Goal: Task Accomplishment & Management: Manage account settings

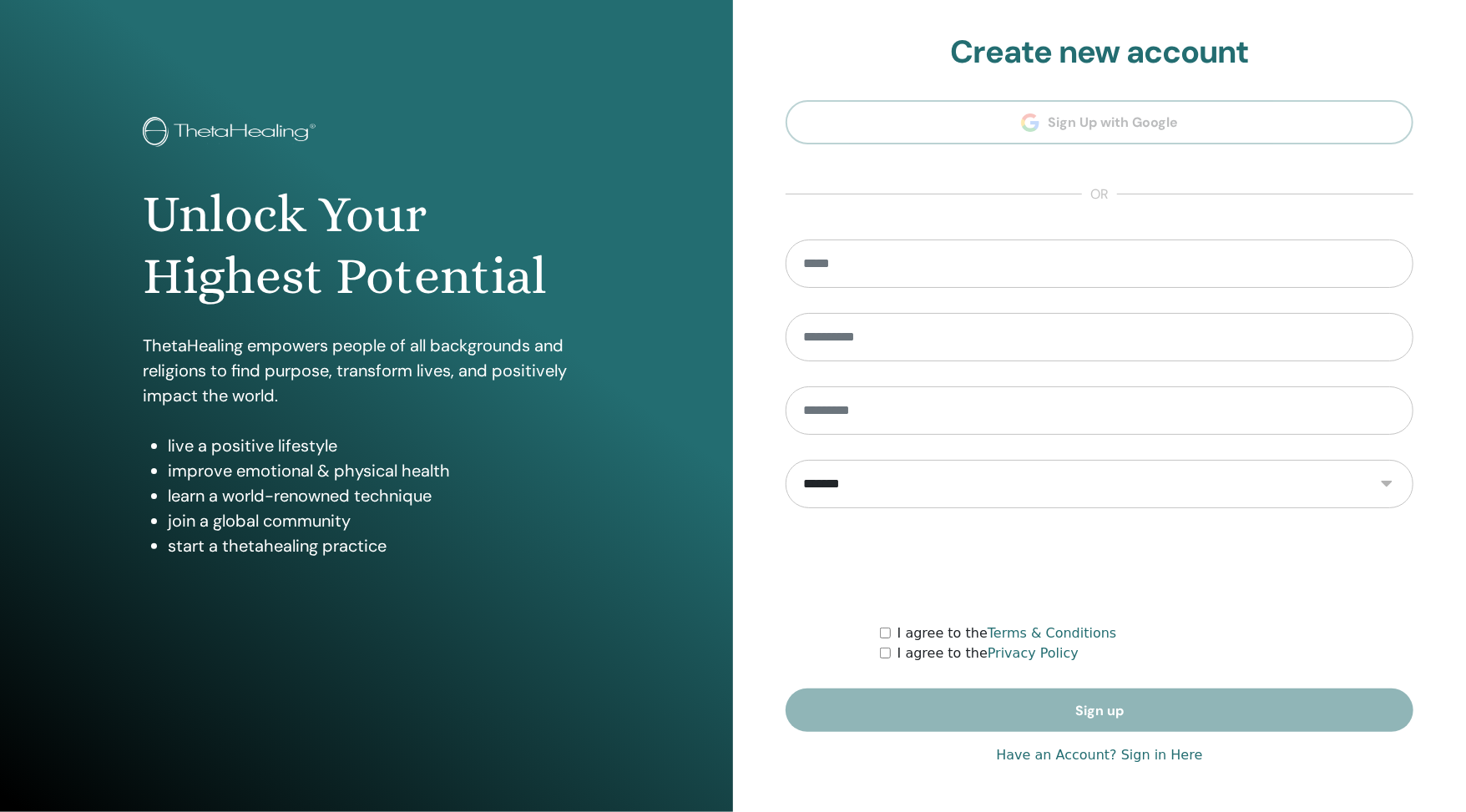
type input "**********"
click at [1053, 746] on link "Have an Account? Sign in Here" at bounding box center [1099, 756] width 206 height 20
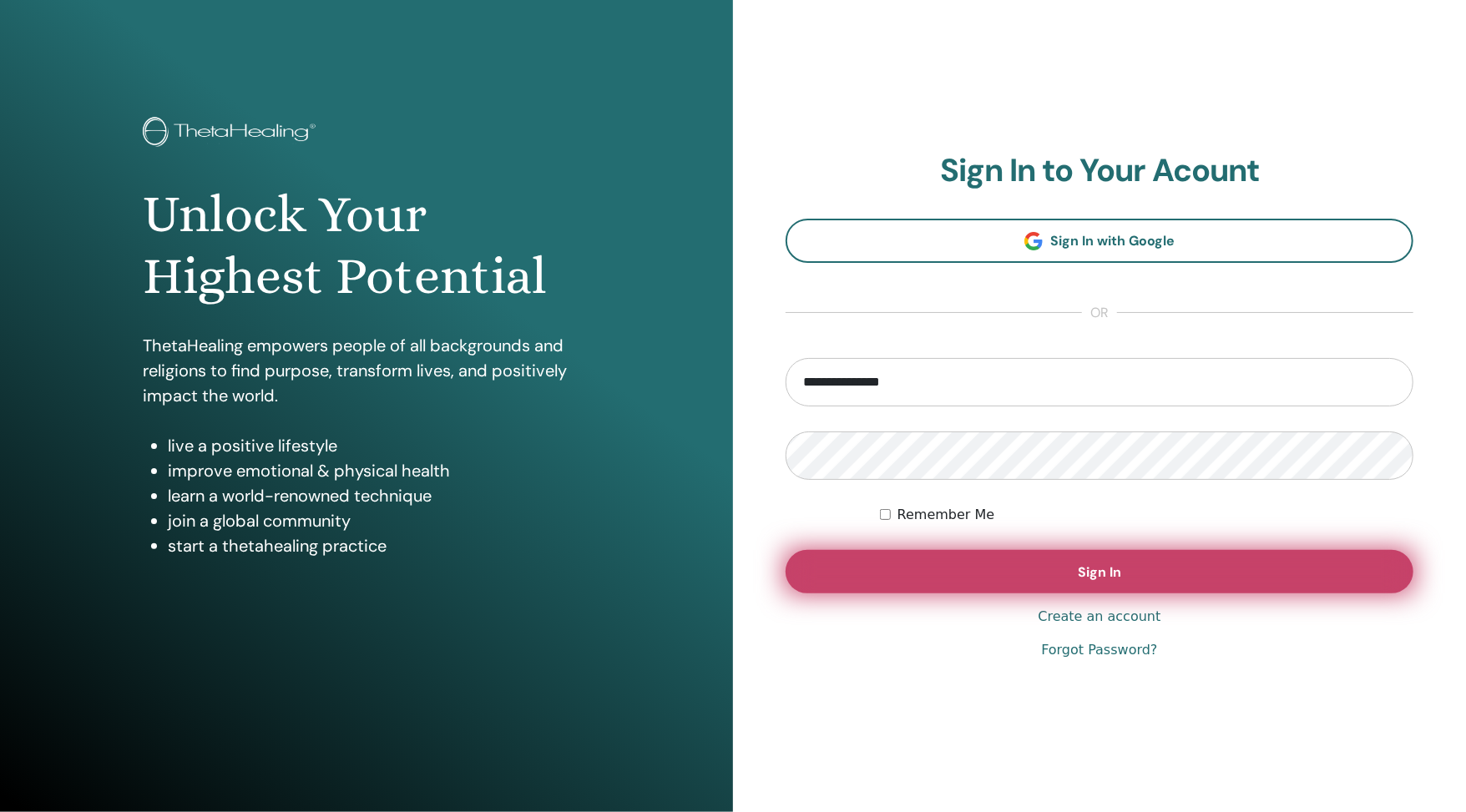
click at [977, 588] on button "Sign In" at bounding box center [1100, 572] width 628 height 44
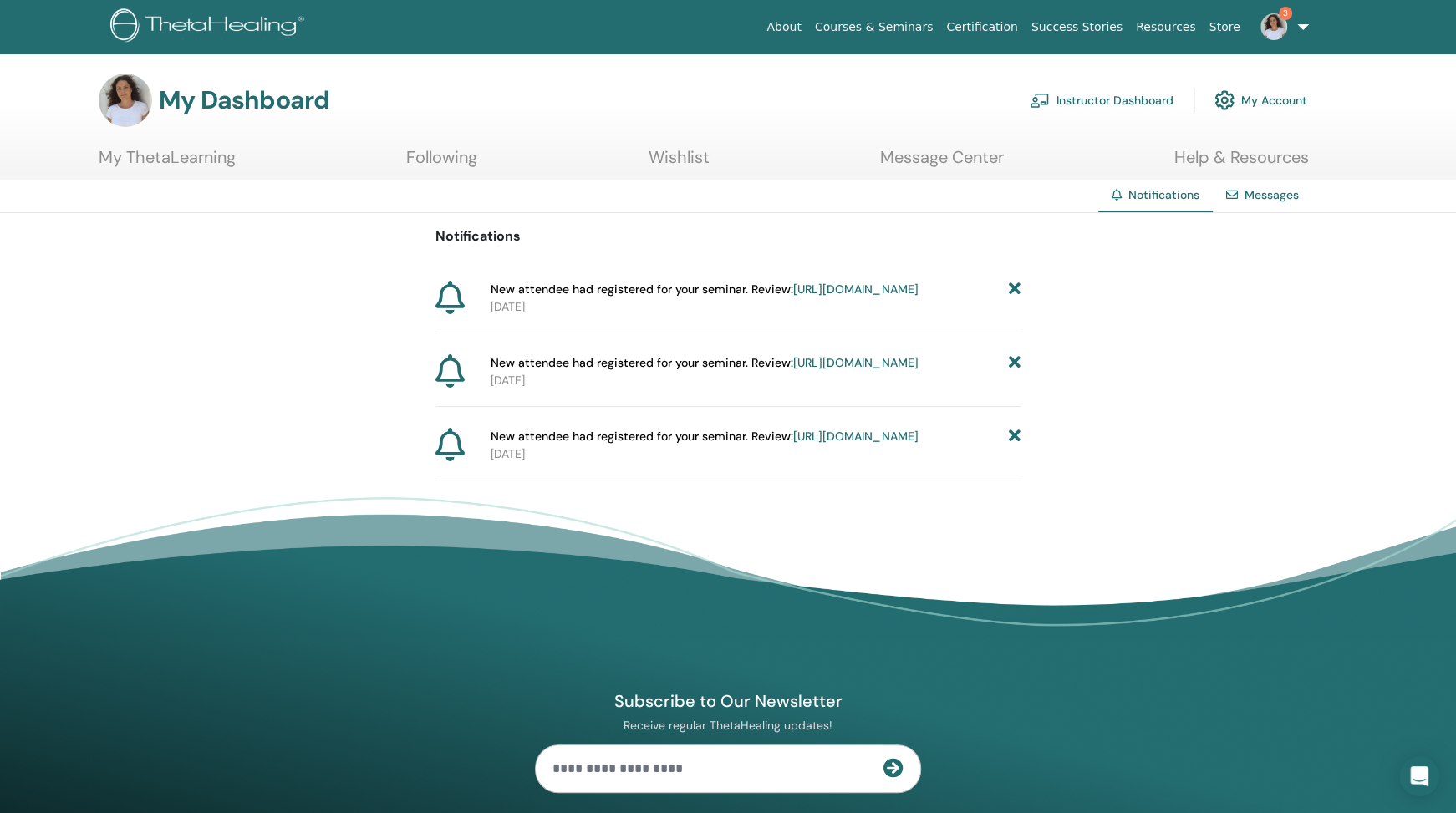
click at [1016, 290] on icon at bounding box center [1014, 289] width 12 height 17
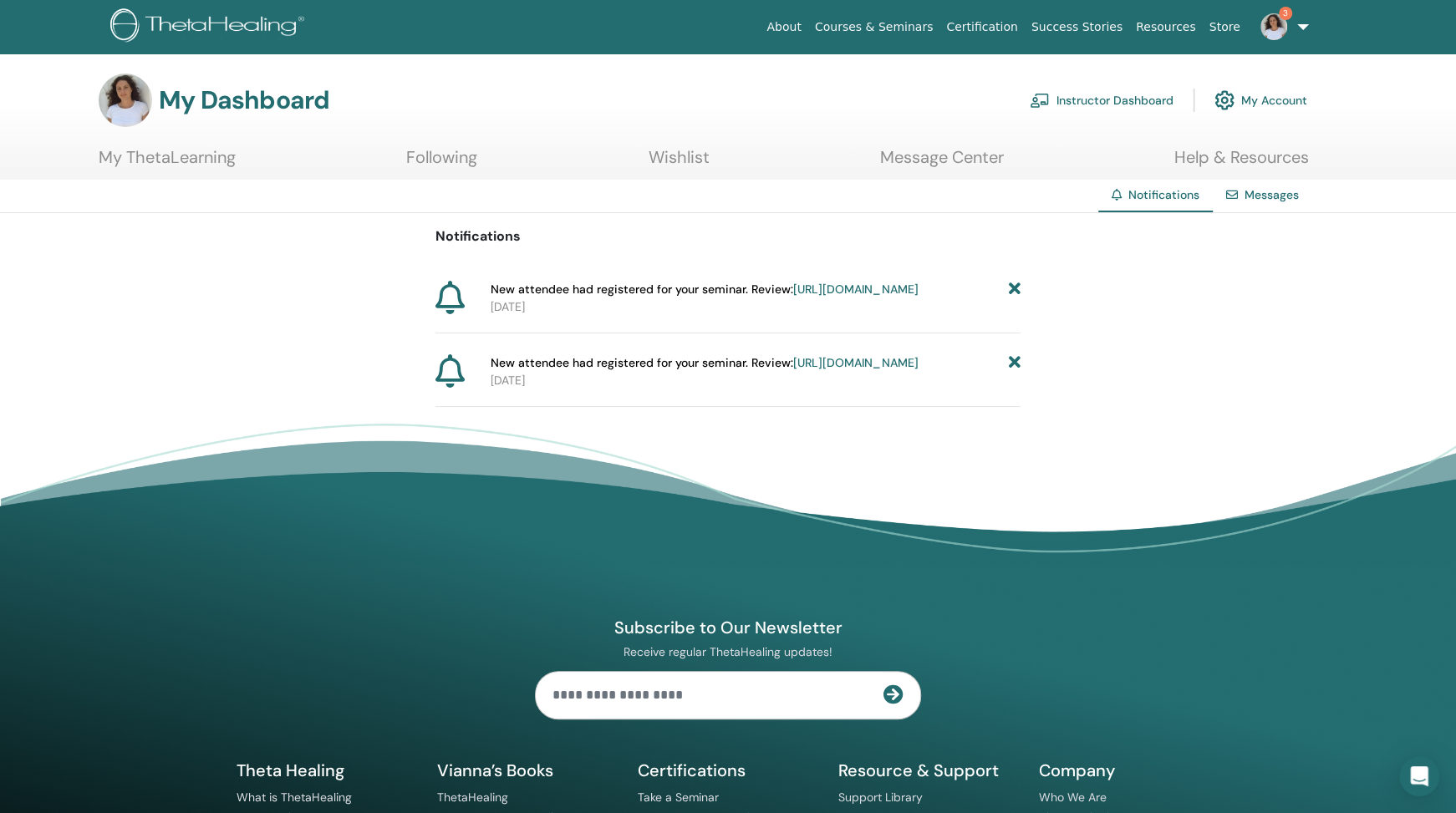
click at [1015, 290] on icon at bounding box center [1014, 289] width 12 height 17
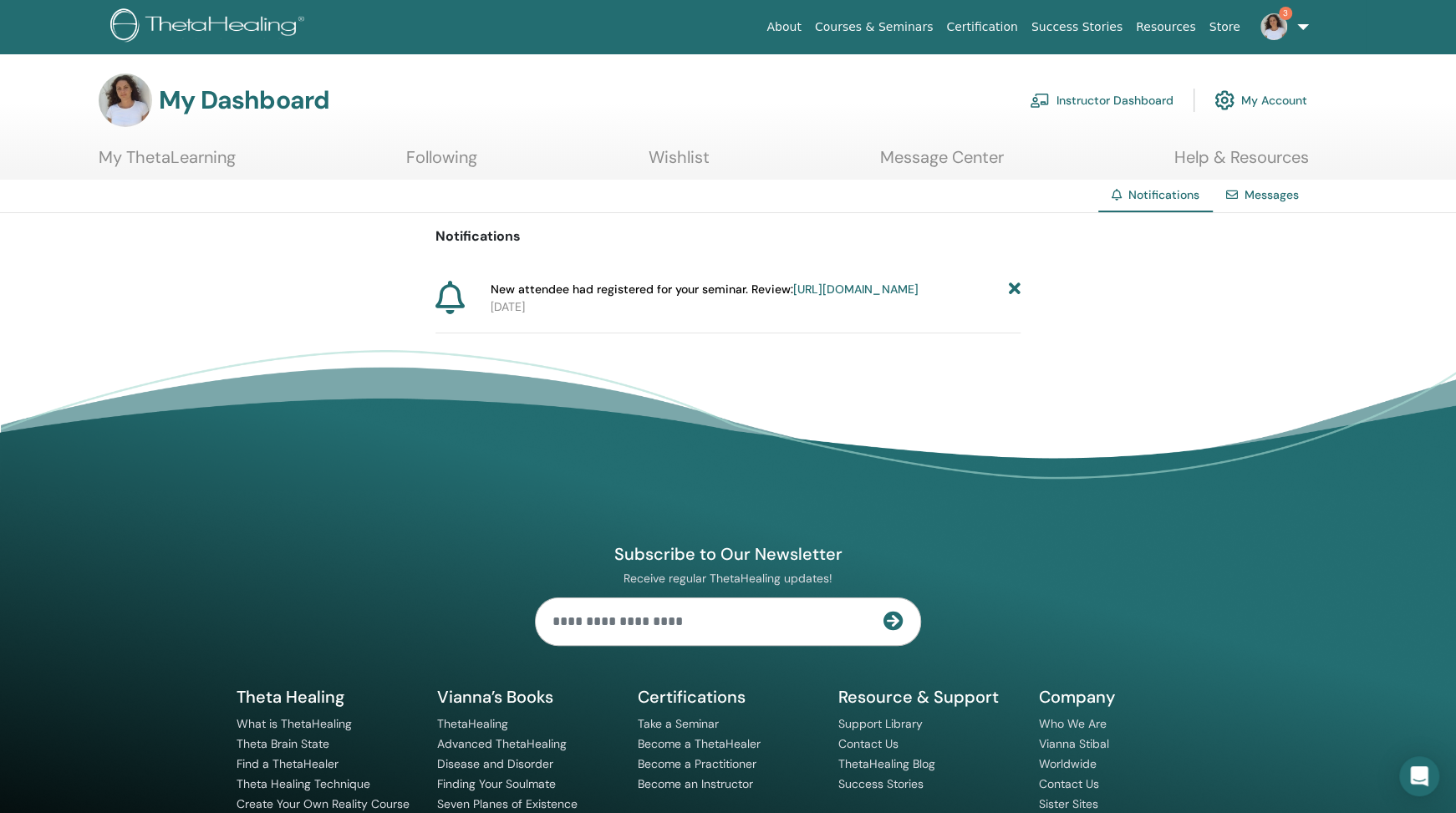
click at [1015, 290] on icon at bounding box center [1014, 289] width 12 height 17
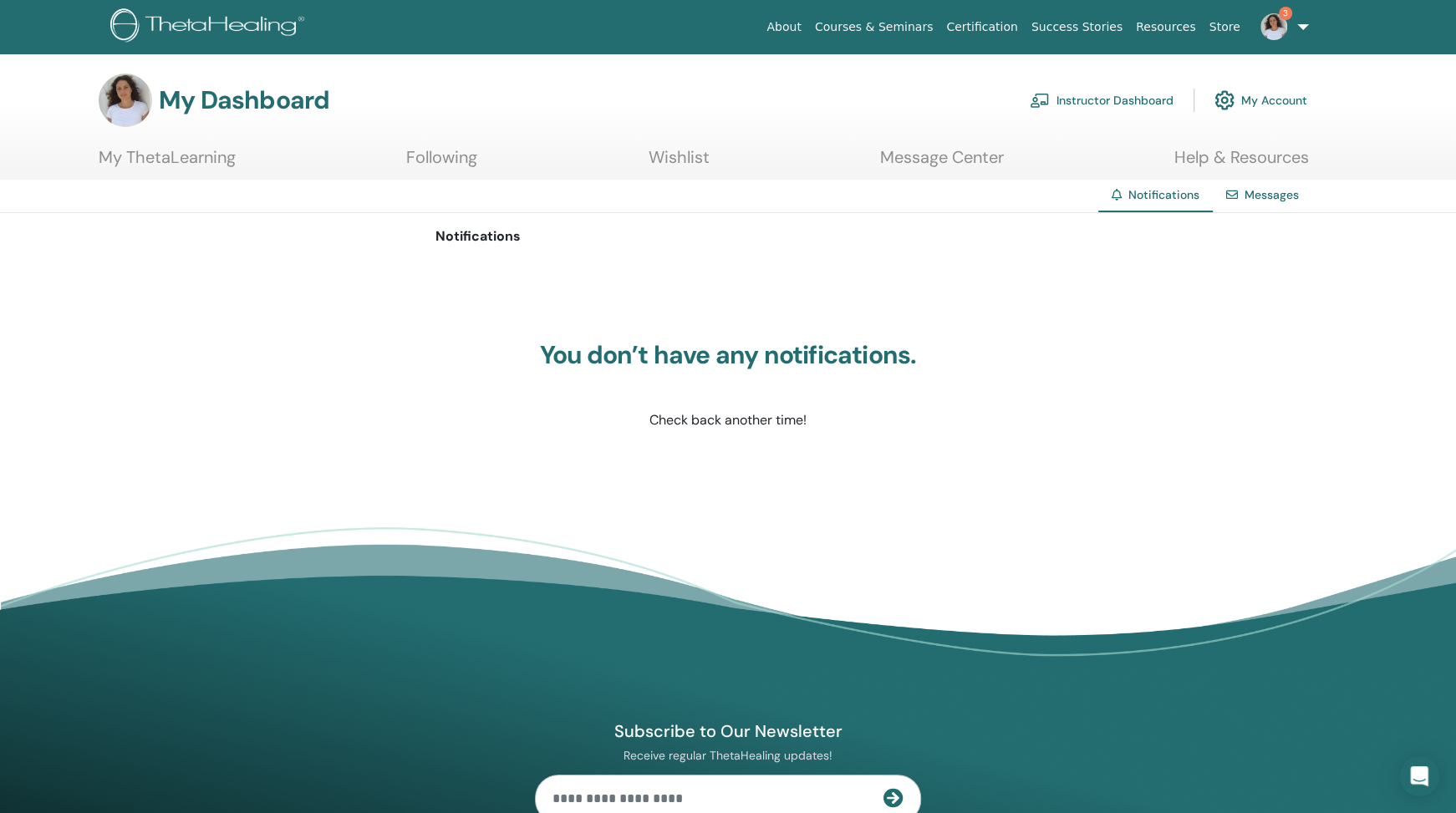
click at [1062, 103] on link "Instructor Dashboard" at bounding box center [1102, 100] width 144 height 36
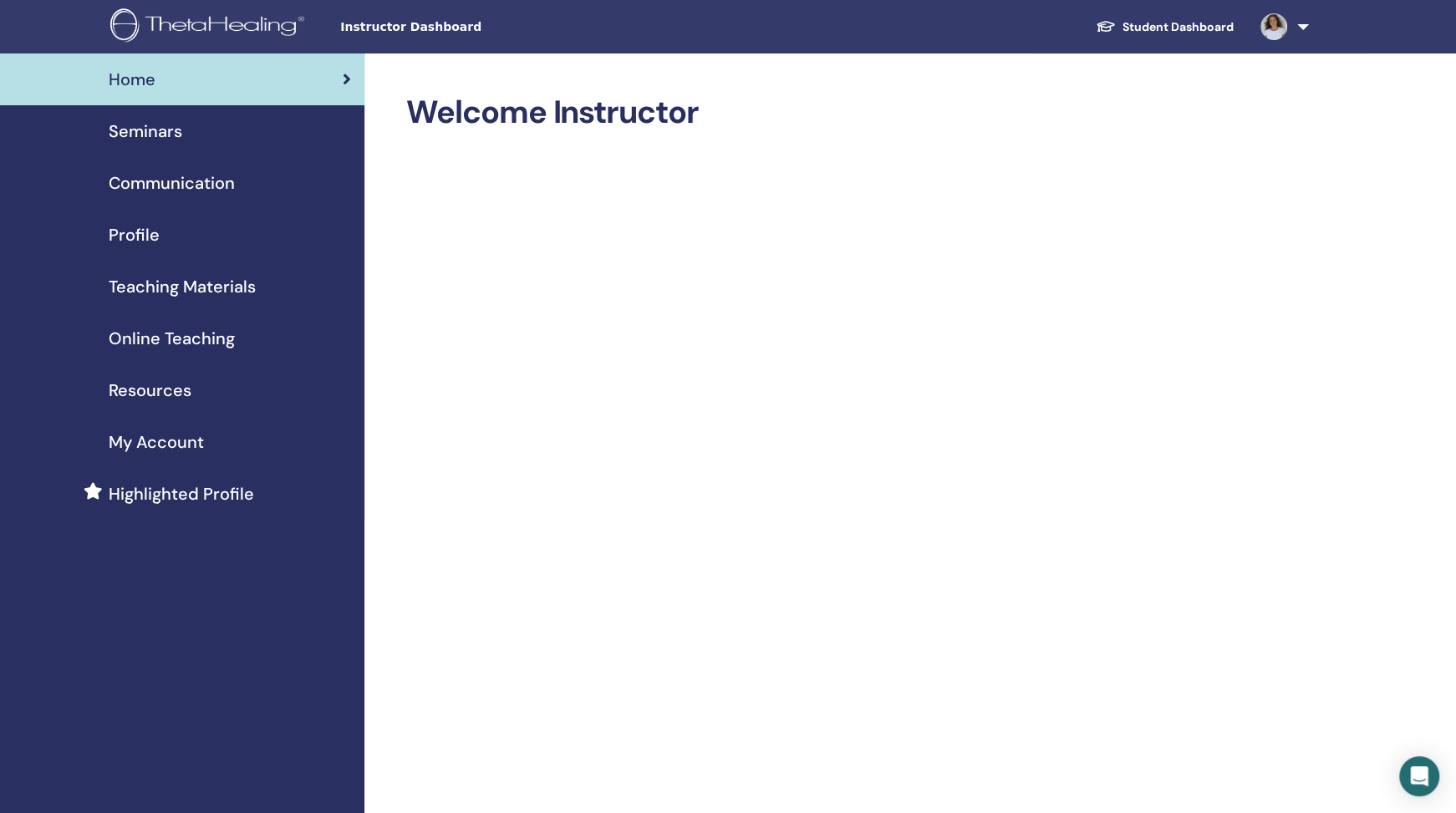
click at [148, 128] on span "Seminars" at bounding box center [145, 131] width 74 height 25
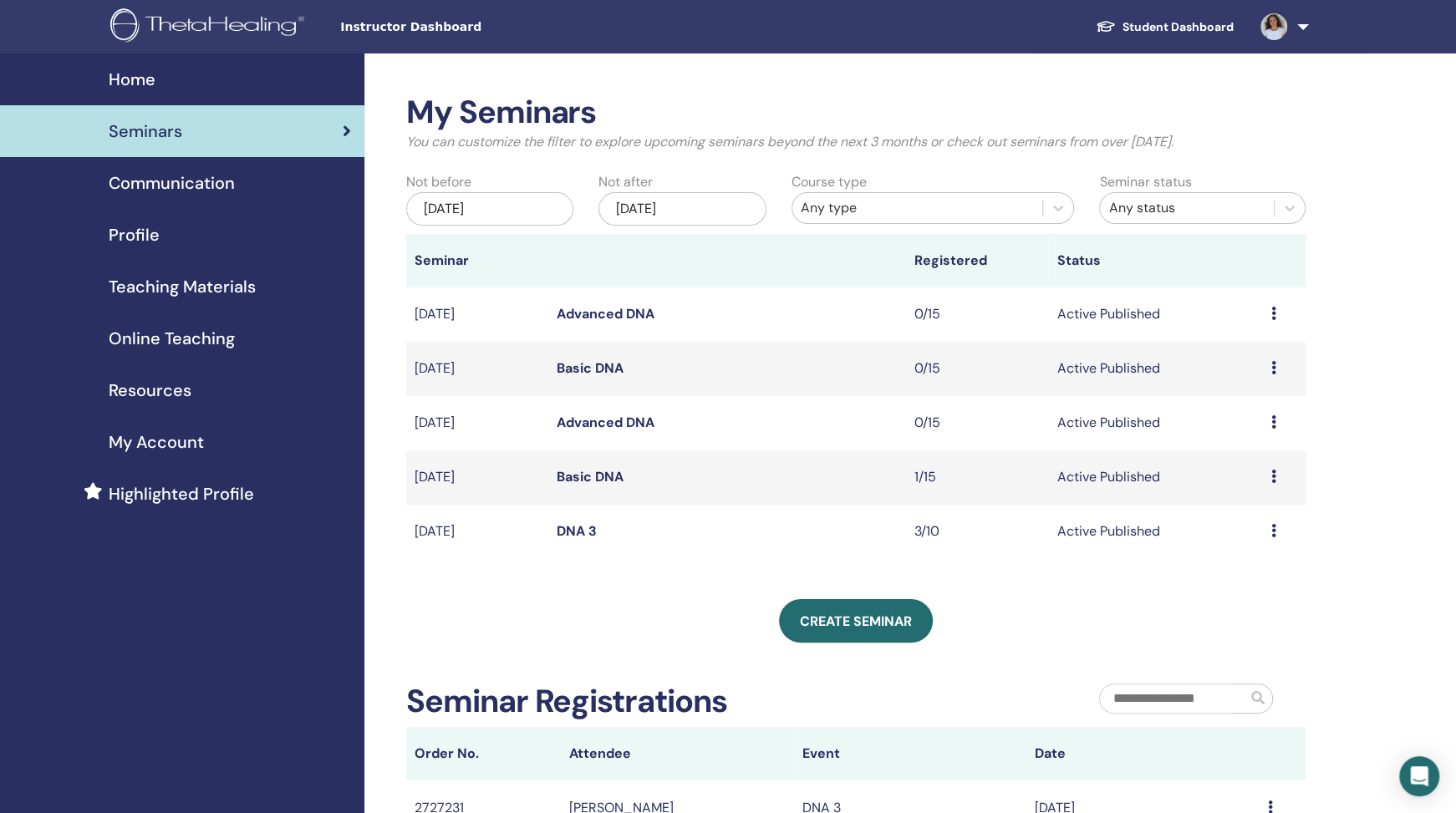
click at [1267, 473] on td "Preview Edit Attendees Cancel" at bounding box center [1284, 478] width 43 height 55
click at [1275, 472] on icon at bounding box center [1274, 476] width 5 height 14
click at [1238, 528] on link "Attendees" at bounding box center [1243, 534] width 64 height 17
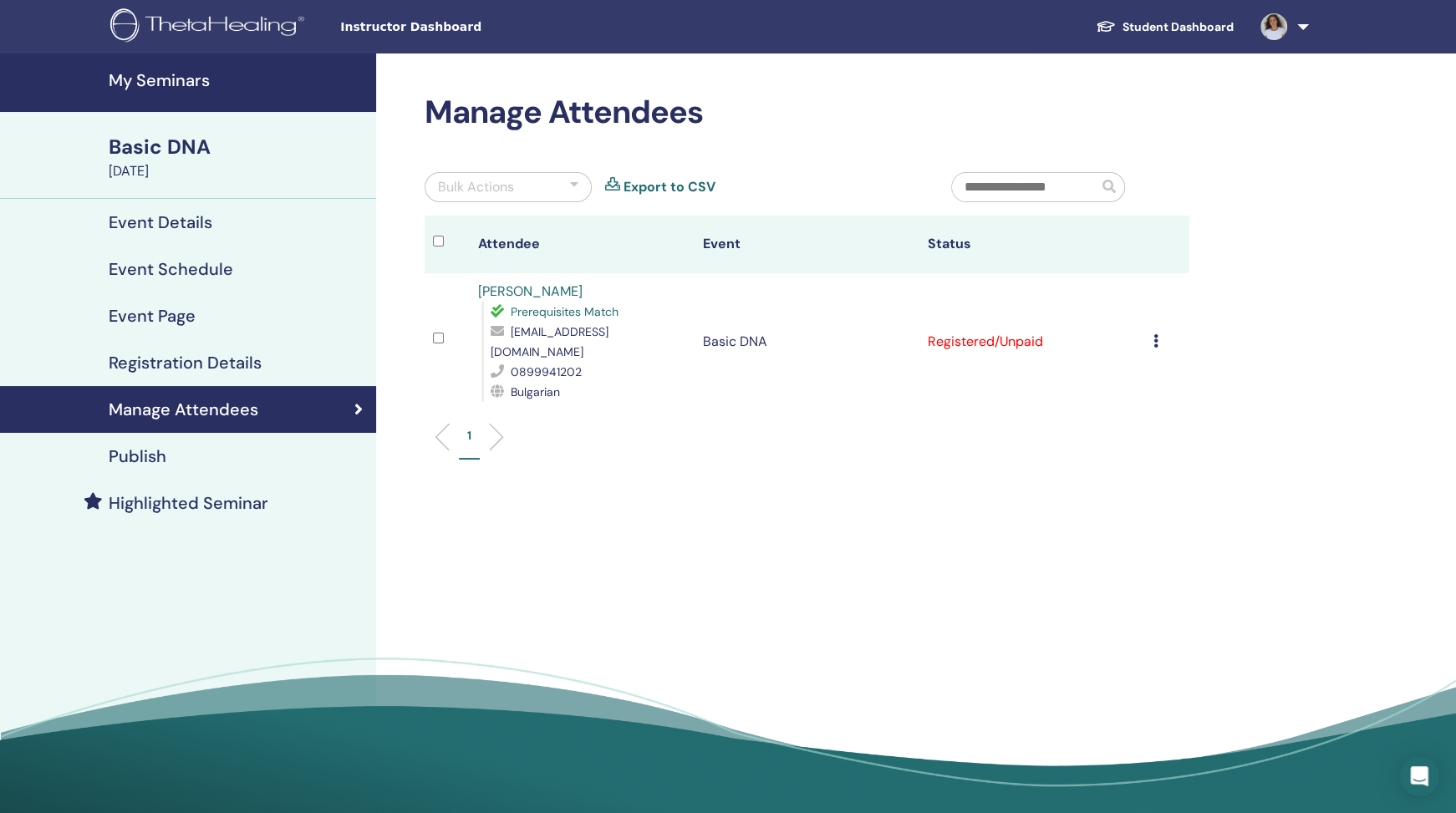
click at [1156, 334] on icon at bounding box center [1156, 340] width 5 height 14
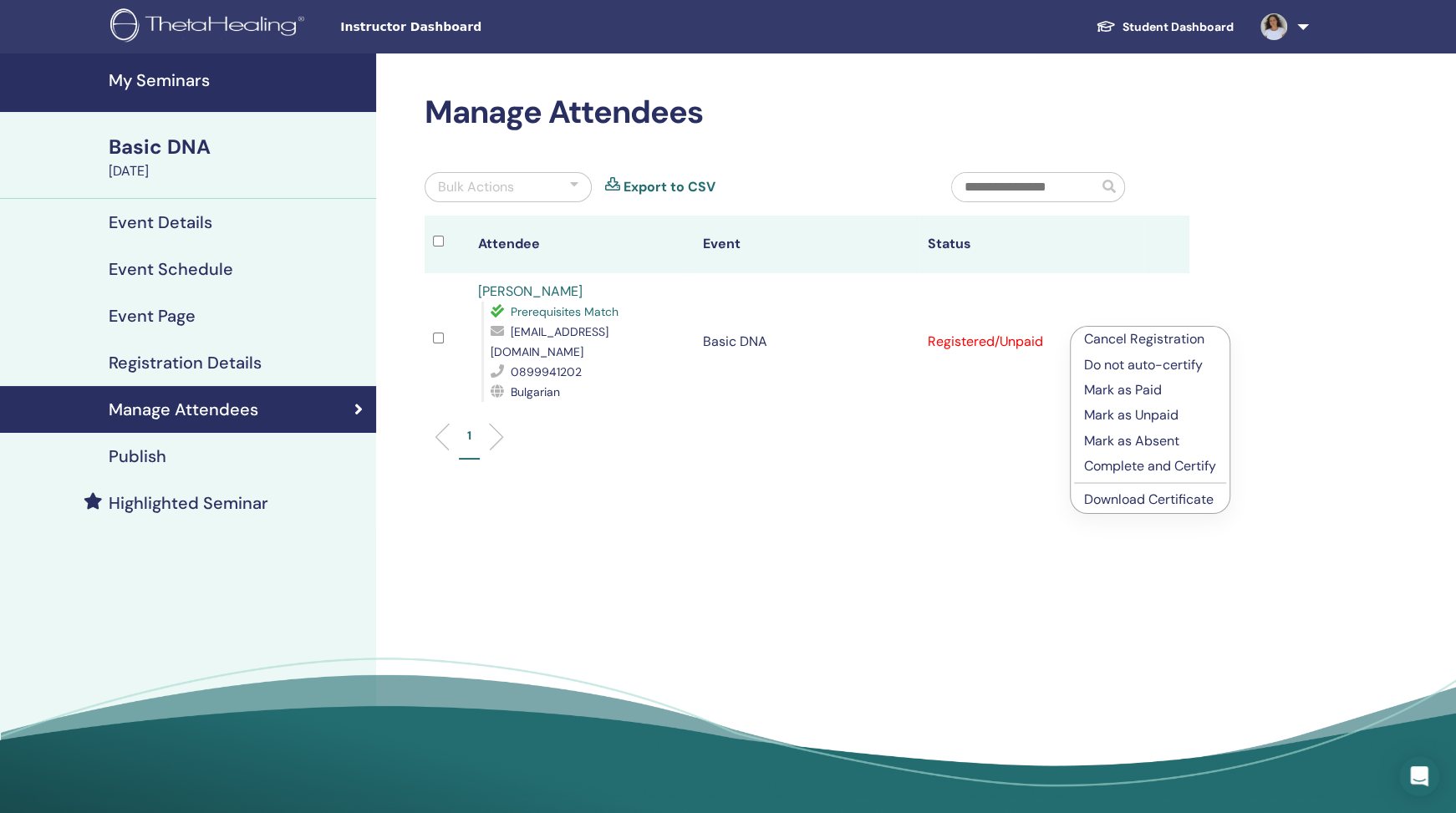
drag, startPoint x: 624, startPoint y: 441, endPoint x: 643, endPoint y: 374, distance: 69.6
click at [624, 438] on div "1" at bounding box center [807, 443] width 789 height 66
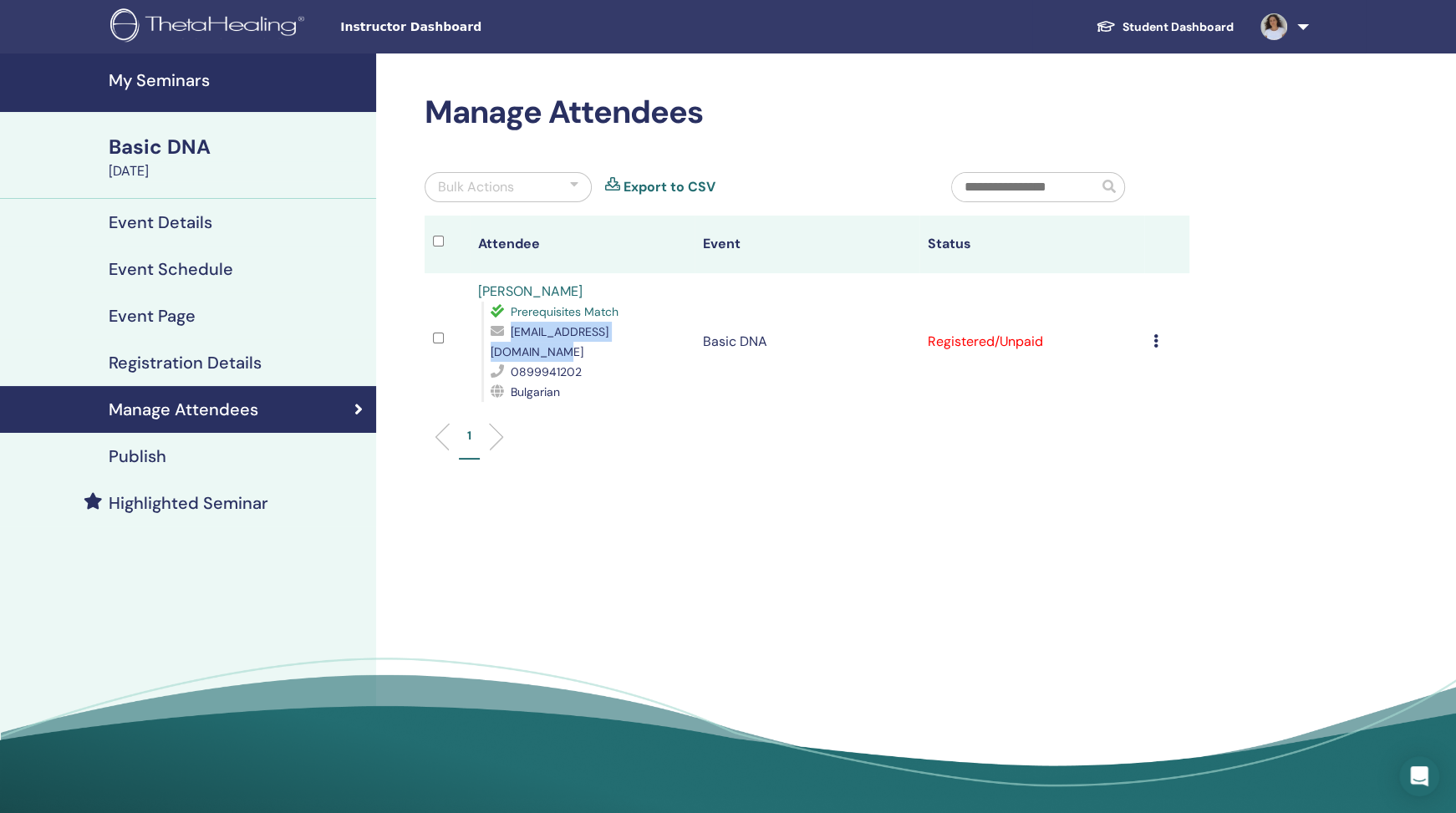
drag, startPoint x: 663, startPoint y: 331, endPoint x: 476, endPoint y: 330, distance: 187.0
click at [476, 330] on td "Ирена Златинска Prerequisites Match zlatinskairena15@gmail.com 0899941202 Bulga…" at bounding box center [582, 341] width 225 height 137
copy div "zlatinskairena15@gmail.com"
click at [1150, 331] on td "Cancel Registration Do not auto-certify Mark as Paid Mark as Unpaid Mark as Abs…" at bounding box center [1167, 341] width 46 height 137
click at [1156, 334] on icon at bounding box center [1156, 340] width 5 height 14
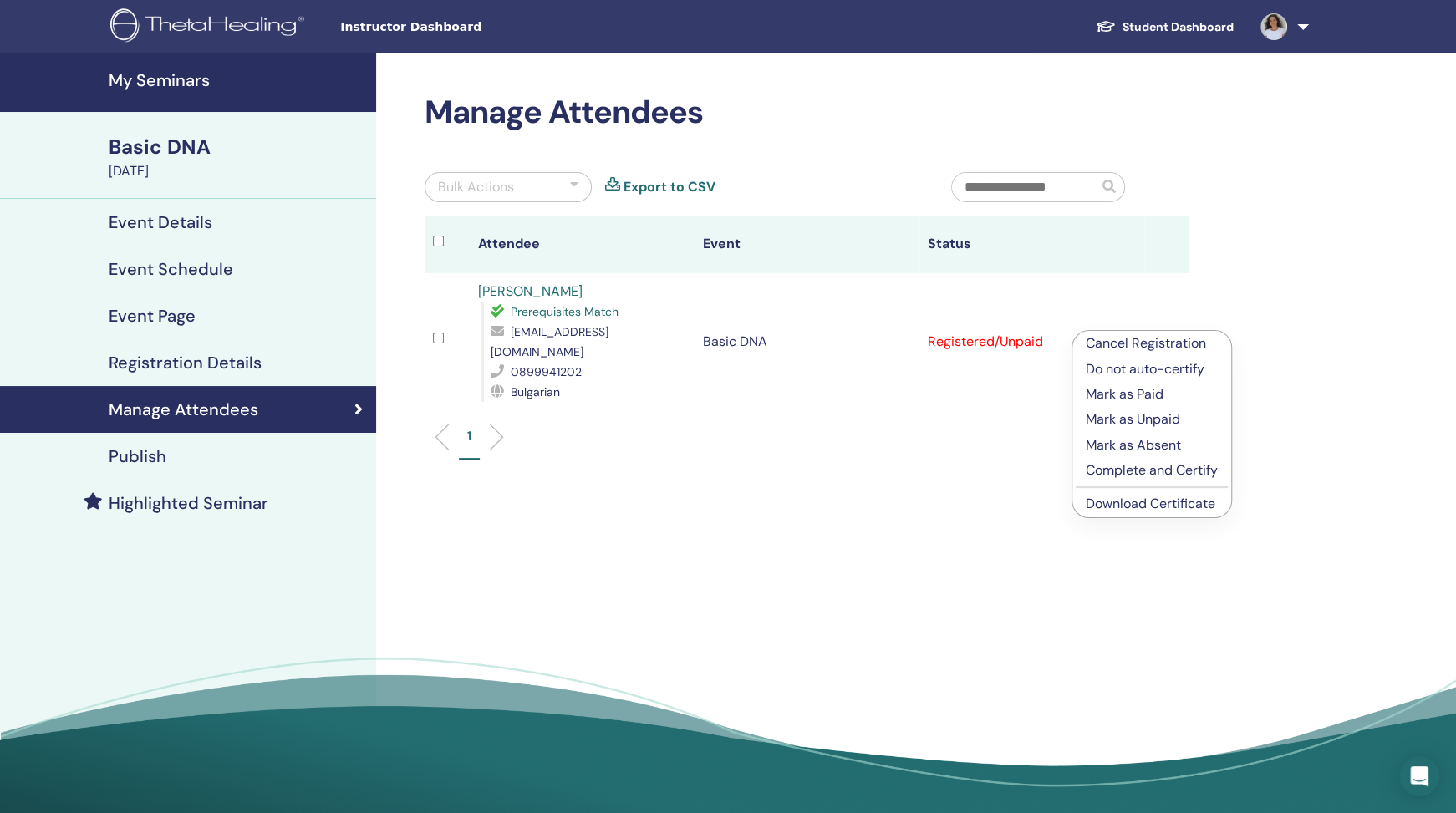
click at [1162, 346] on p "Cancel Registration" at bounding box center [1151, 343] width 132 height 20
